Goal: Information Seeking & Learning: Learn about a topic

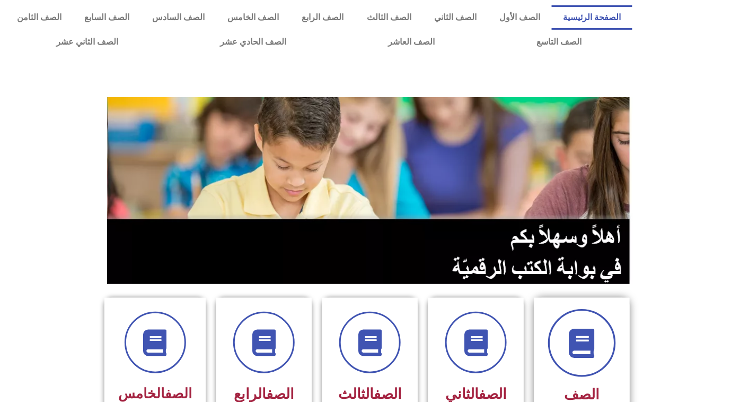
click at [606, 351] on span at bounding box center [582, 343] width 68 height 68
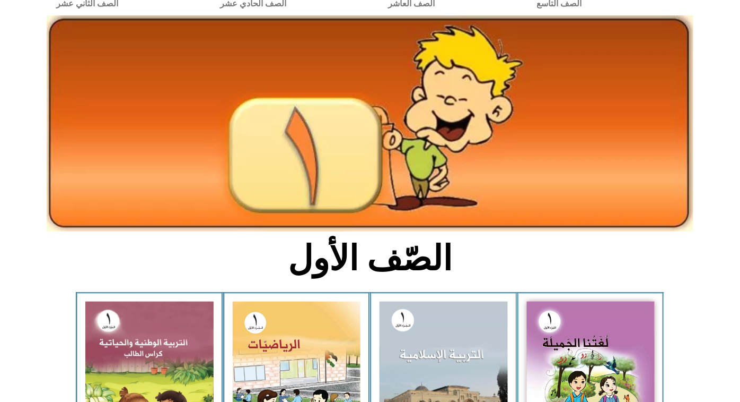
scroll to position [59, 0]
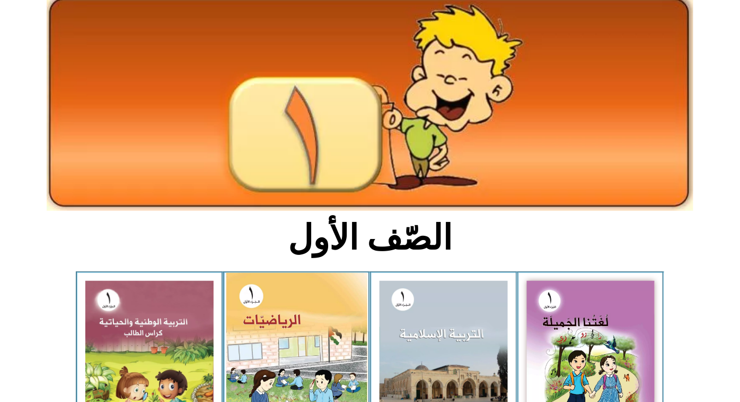
click at [273, 346] on img at bounding box center [296, 361] width 141 height 177
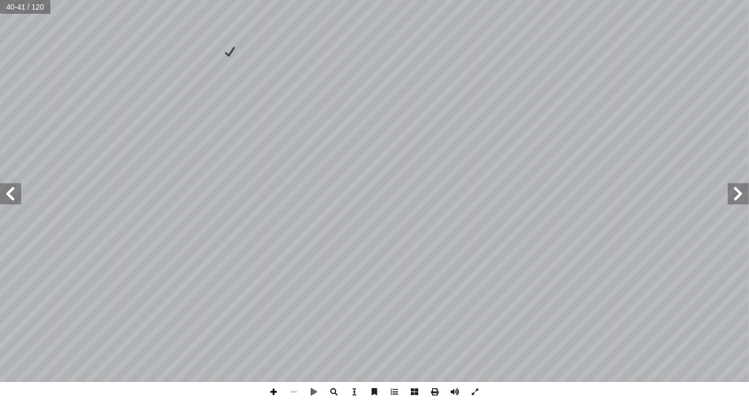
click at [279, 395] on span at bounding box center [274, 391] width 20 height 20
click at [284, 386] on span at bounding box center [294, 391] width 20 height 20
click at [269, 383] on span at bounding box center [274, 391] width 20 height 20
click at [504, 0] on html "الصفحة الرئيسية الصف الأول الصف الثاني الصف الثالث الصف الرابع الصف الخامس الصف…" at bounding box center [374, 48] width 749 height 97
click at [298, 0] on html "الصفحة الرئيسية الصف الأول الصف الثاني الصف الثالث الصف الرابع الصف الخامس الصف…" at bounding box center [374, 48] width 749 height 97
